Goal: Information Seeking & Learning: Understand process/instructions

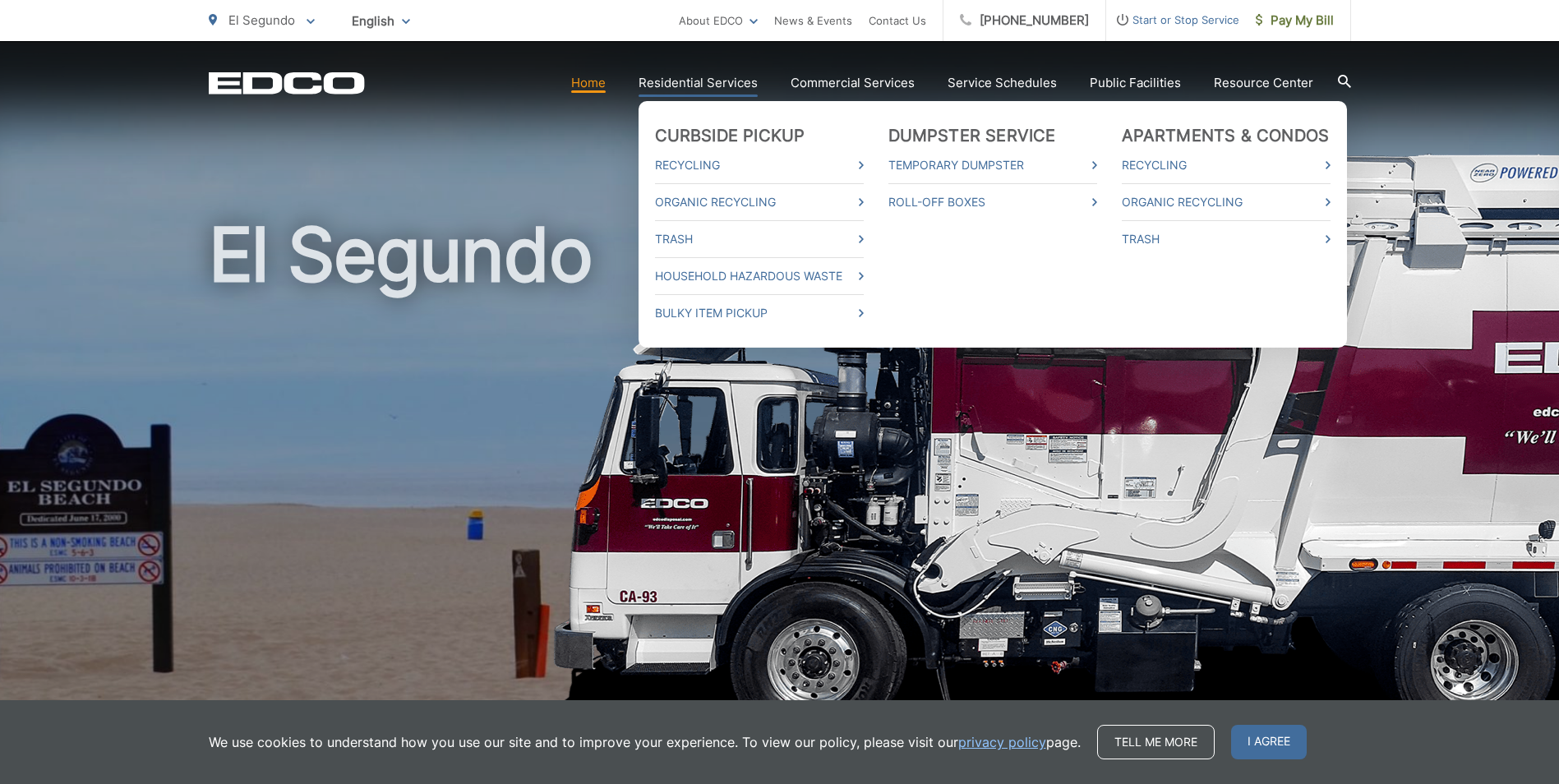
click at [704, 83] on link "Residential Services" at bounding box center [698, 83] width 119 height 20
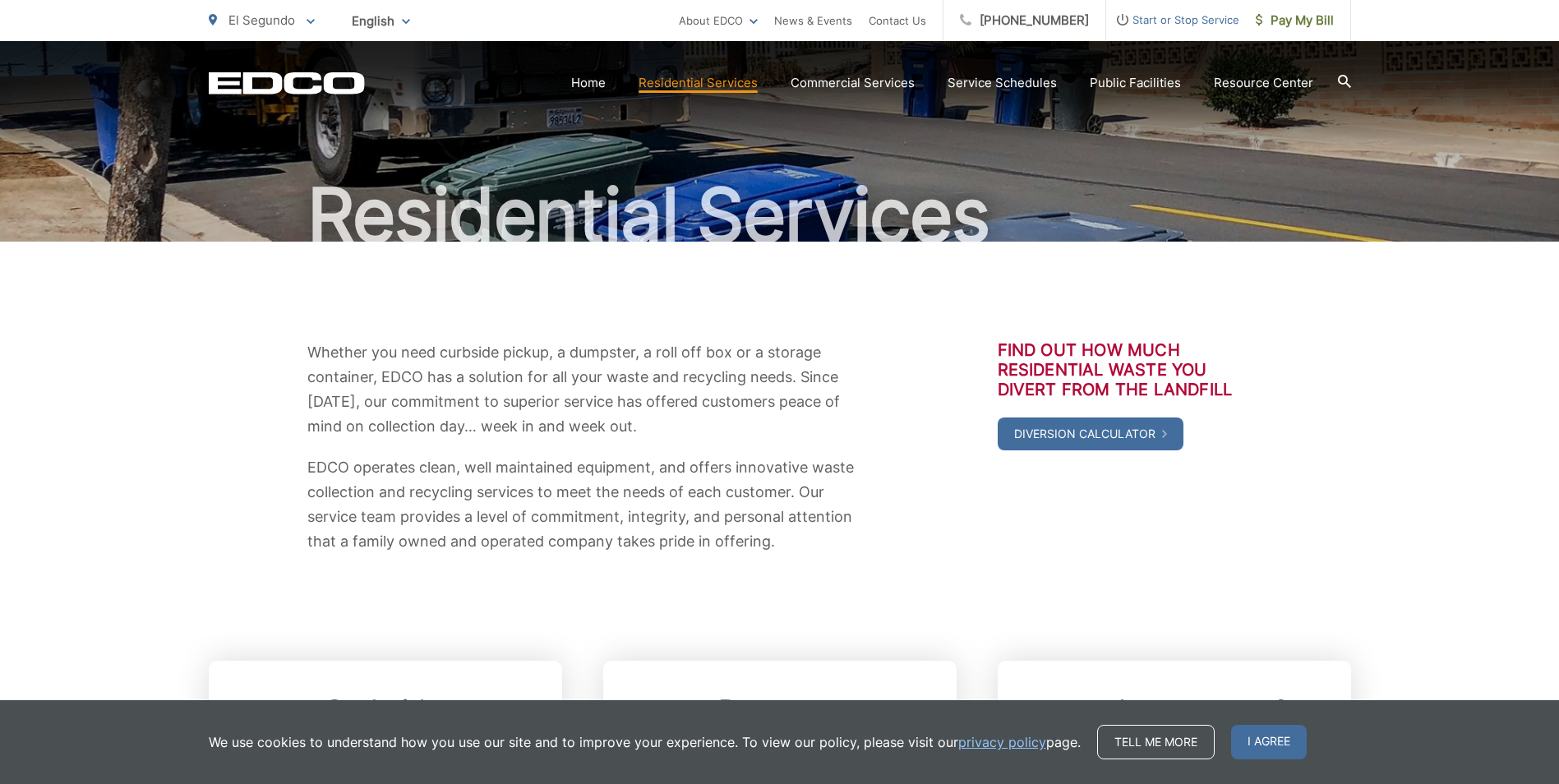
scroll to position [164, 0]
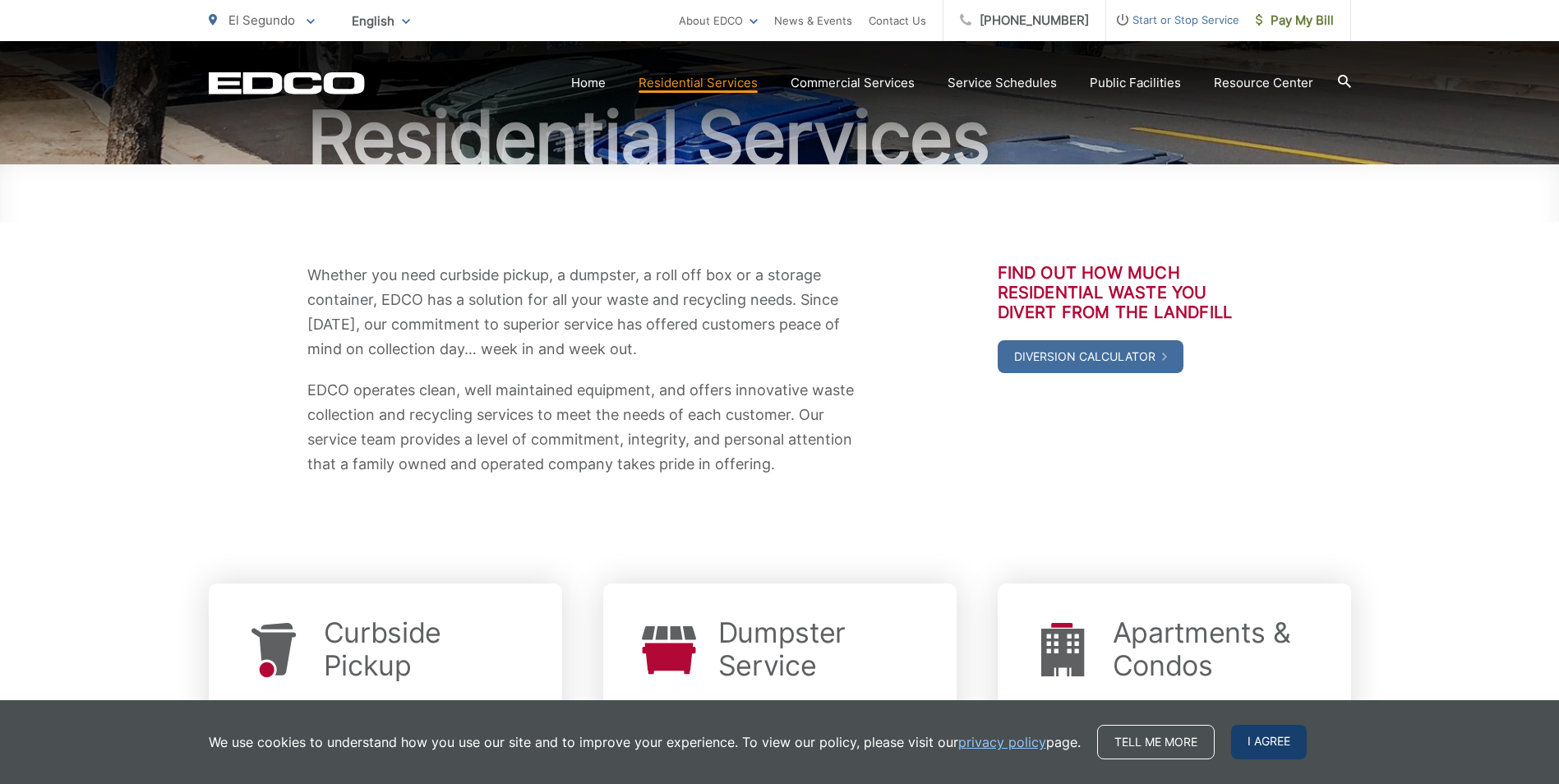
click at [1268, 756] on span "I agree" at bounding box center [1269, 742] width 76 height 34
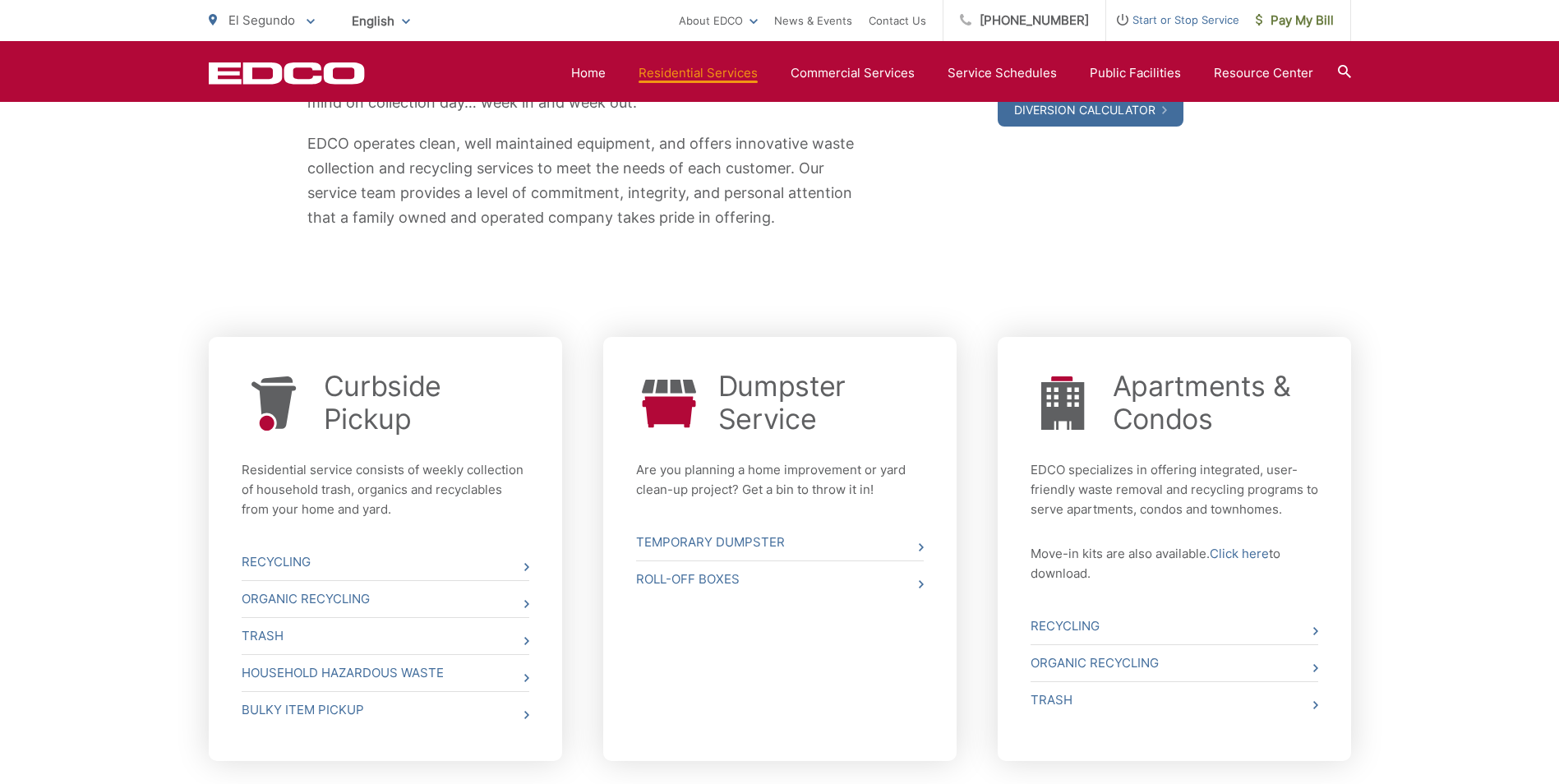
scroll to position [575, 0]
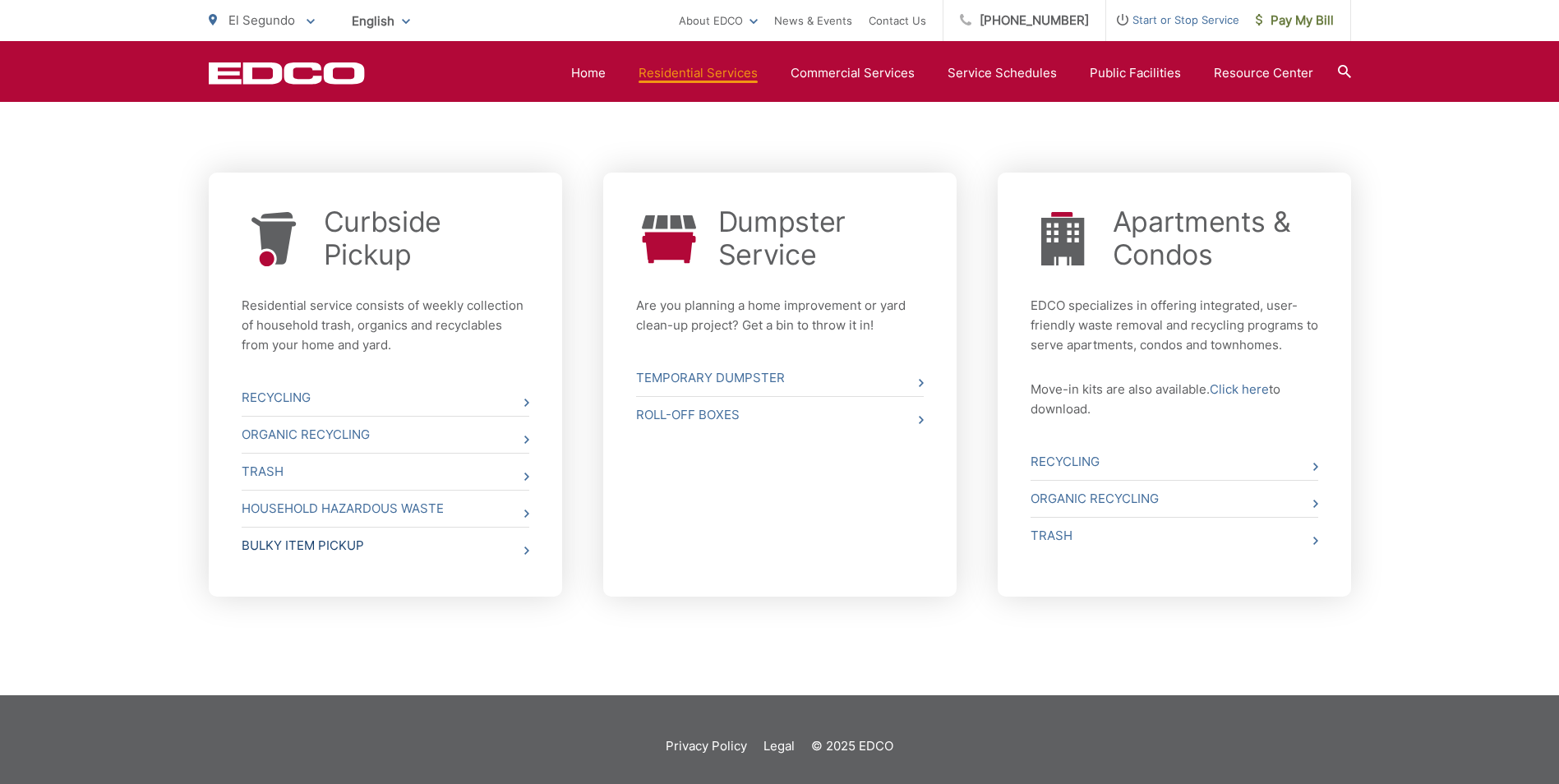
click at [289, 553] on link "Bulky Item Pickup" at bounding box center [386, 546] width 288 height 36
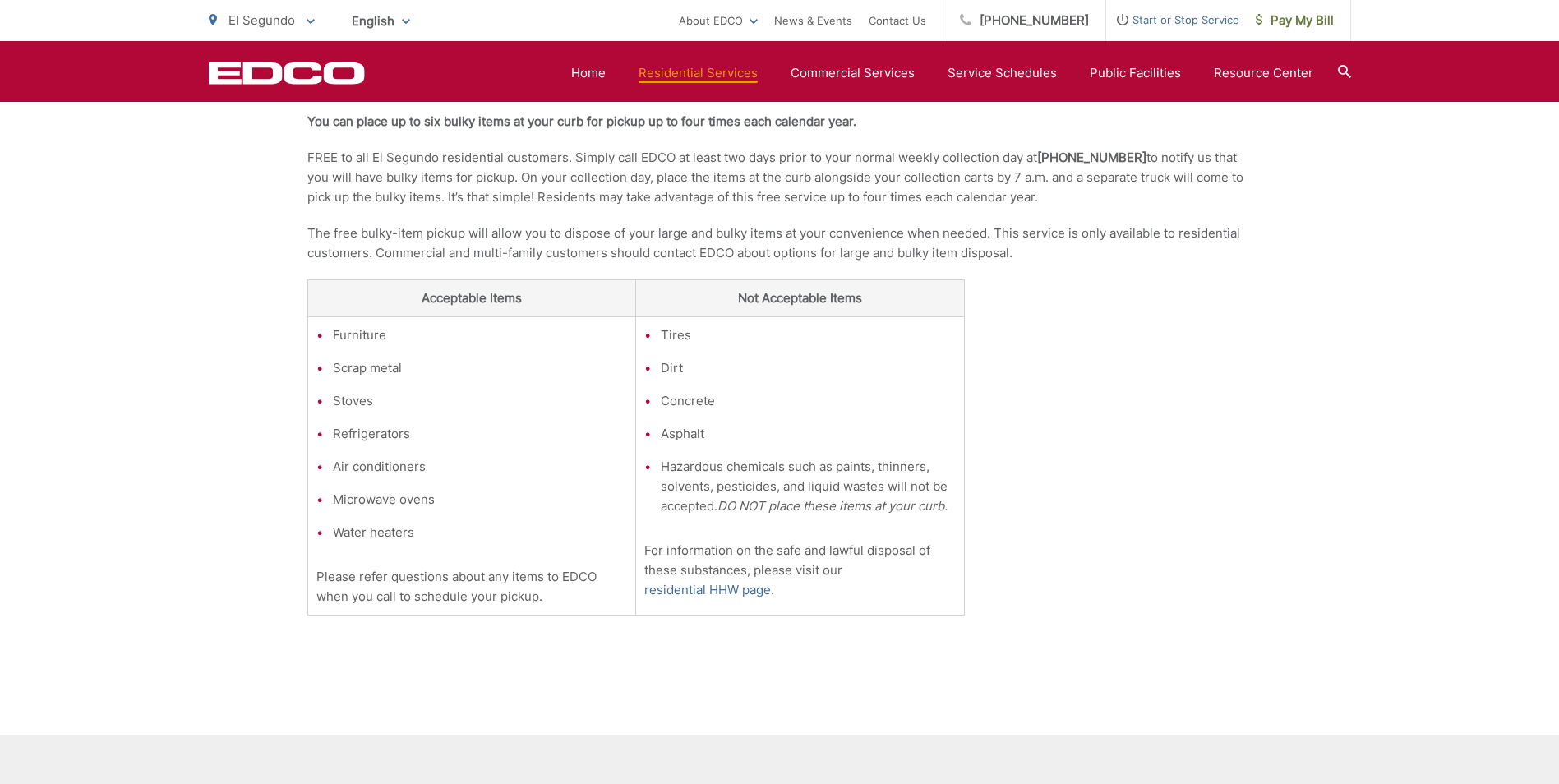
scroll to position [612, 0]
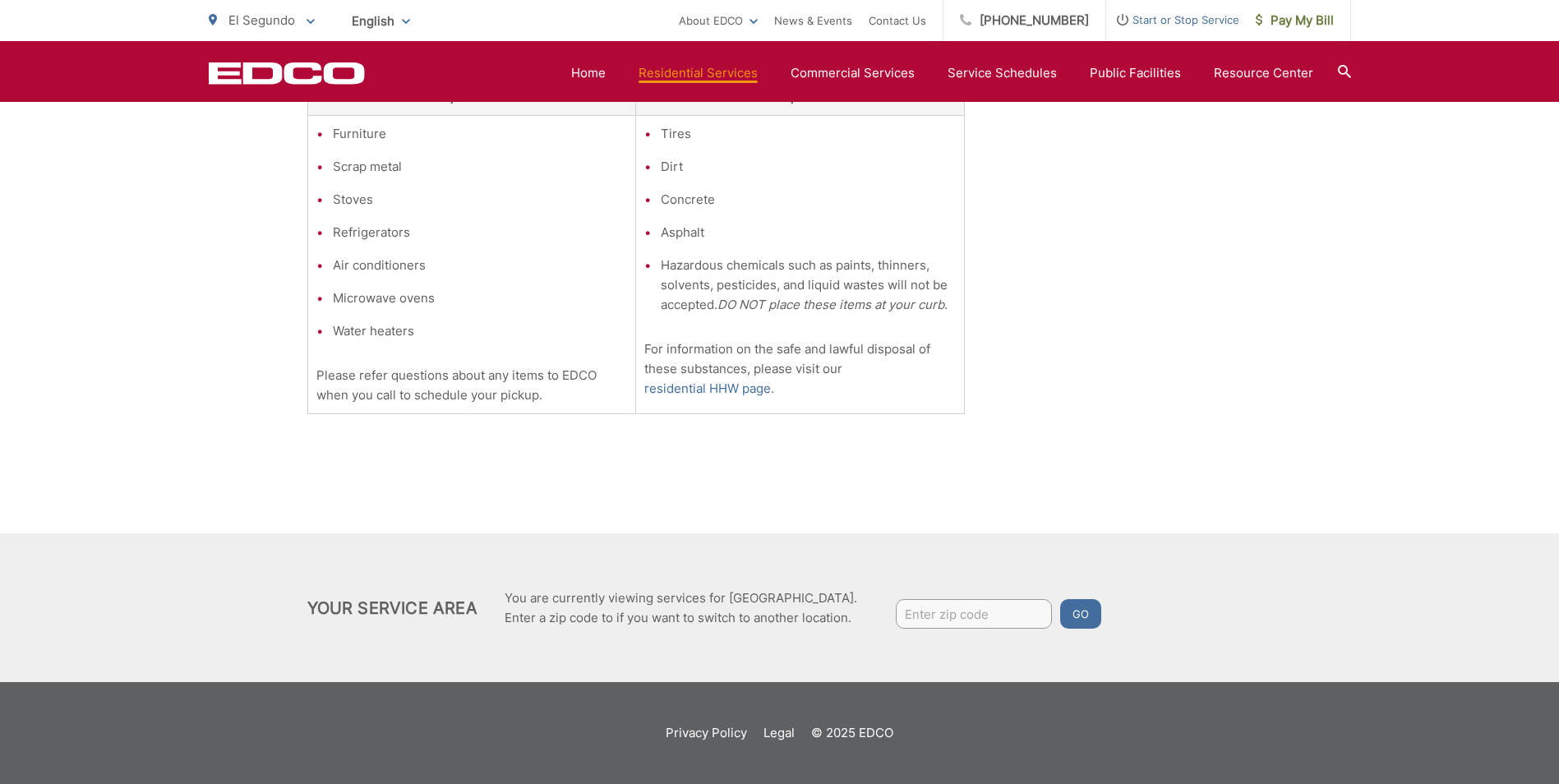
click at [906, 624] on input "Enter zip code" at bounding box center [974, 614] width 156 height 29
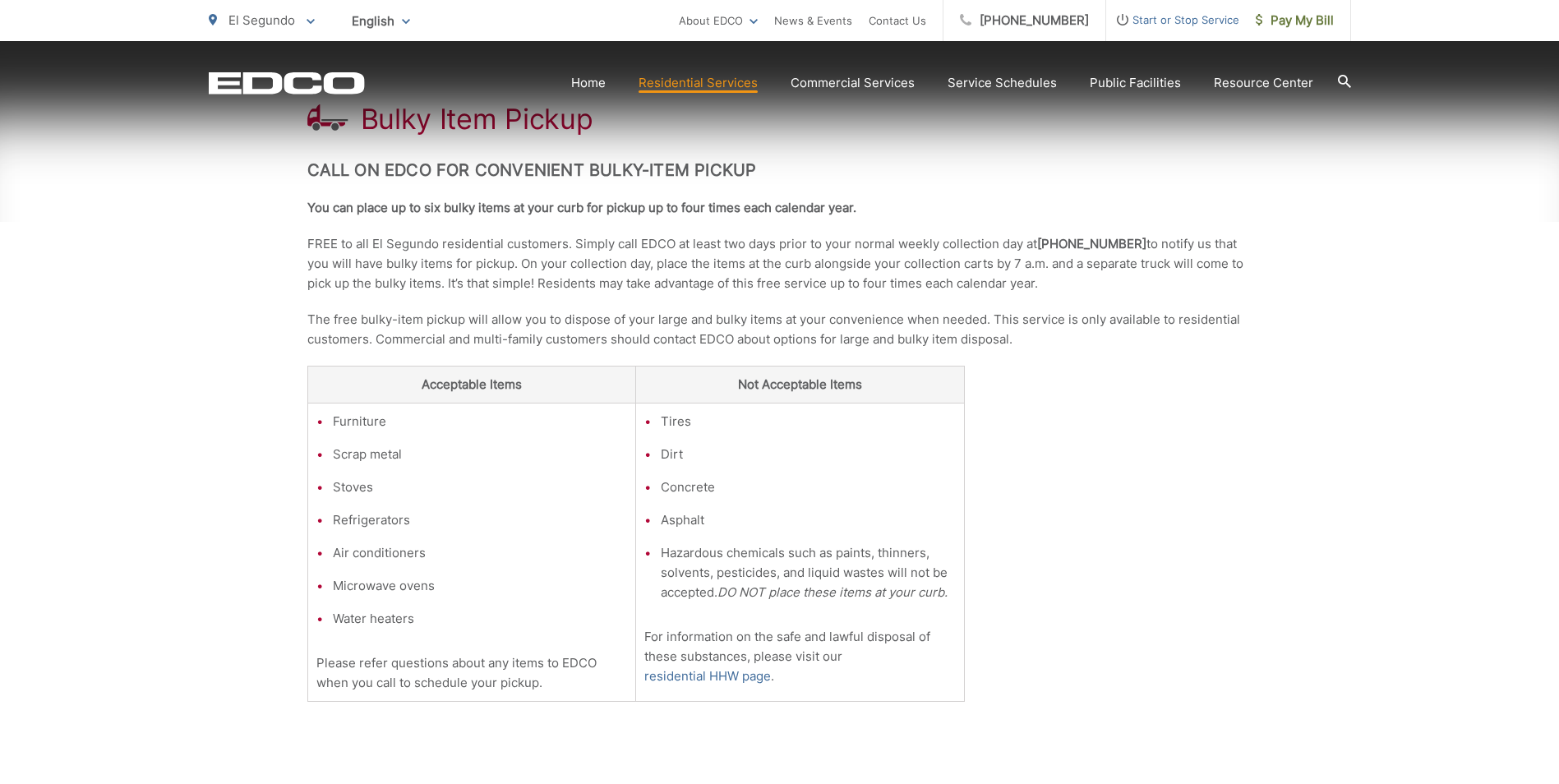
scroll to position [329, 0]
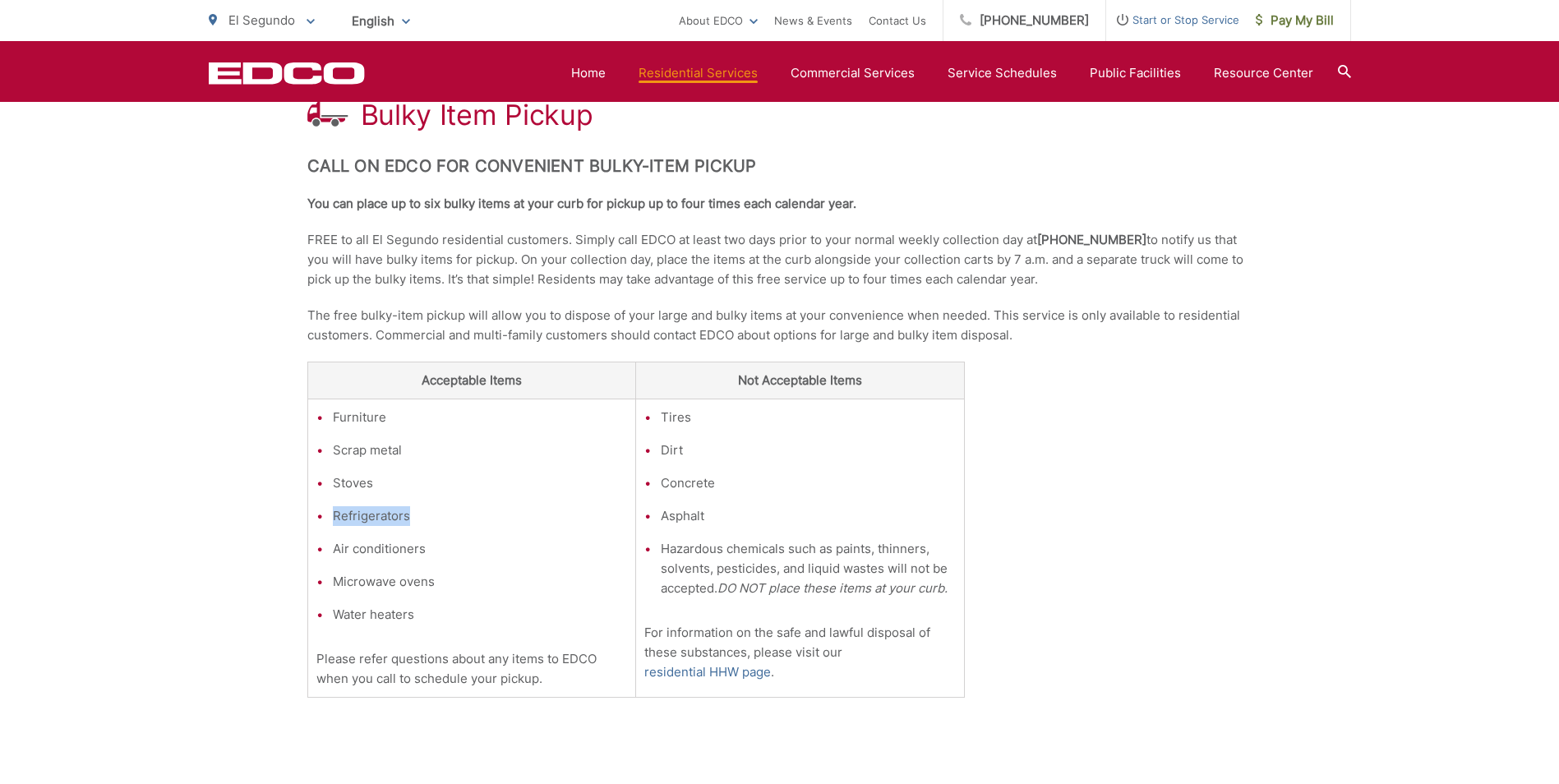
drag, startPoint x: 331, startPoint y: 512, endPoint x: 421, endPoint y: 518, distance: 90.2
click at [421, 518] on li "Refrigerators" at bounding box center [480, 515] width 295 height 20
click at [230, 487] on div "Bulky Item Pickup Call on EDCO for Convenient Bulky-Item Pickup You can place u…" at bounding box center [779, 483] width 1559 height 966
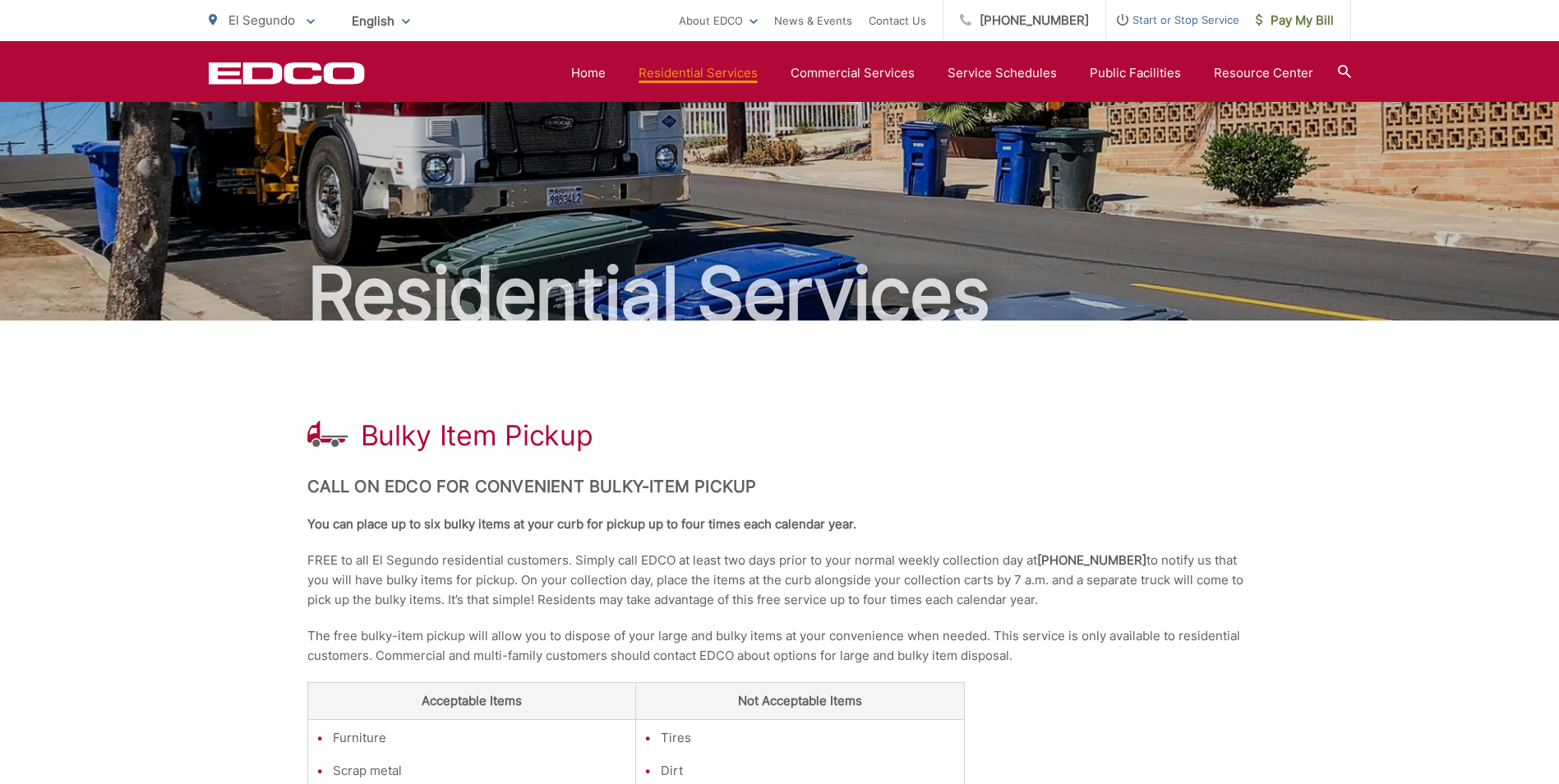
scroll to position [0, 0]
